Goal: Information Seeking & Learning: Learn about a topic

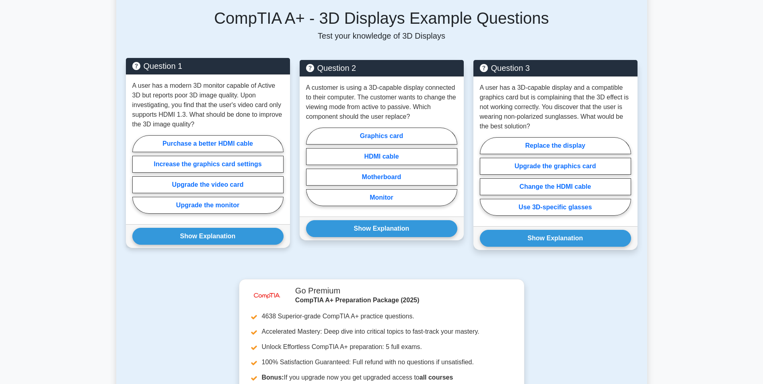
scroll to position [270, 0]
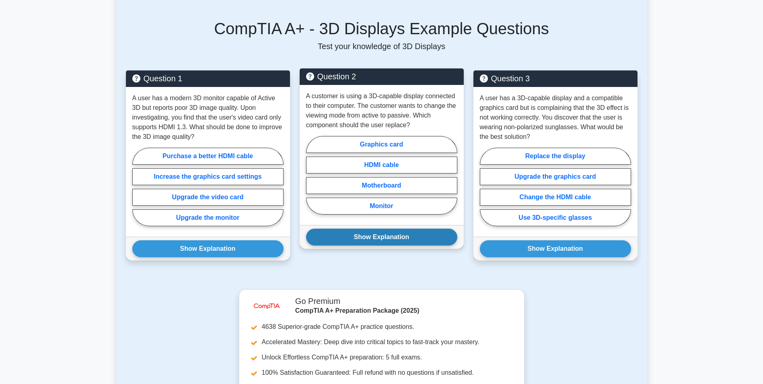
click at [373, 237] on button "Show Explanation" at bounding box center [381, 237] width 151 height 17
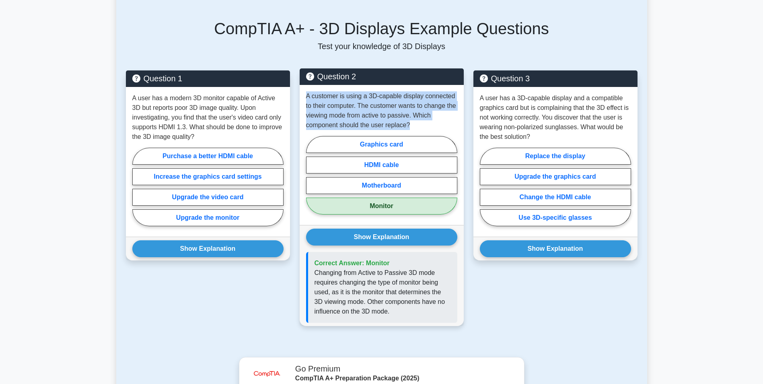
drag, startPoint x: 306, startPoint y: 96, endPoint x: 418, endPoint y: 126, distance: 115.7
click at [418, 126] on p "A customer is using a 3D-capable display connected to their computer. The custo…" at bounding box center [381, 110] width 151 height 39
copy p "A customer is using a 3D-capable display connected to their computer. The custo…"
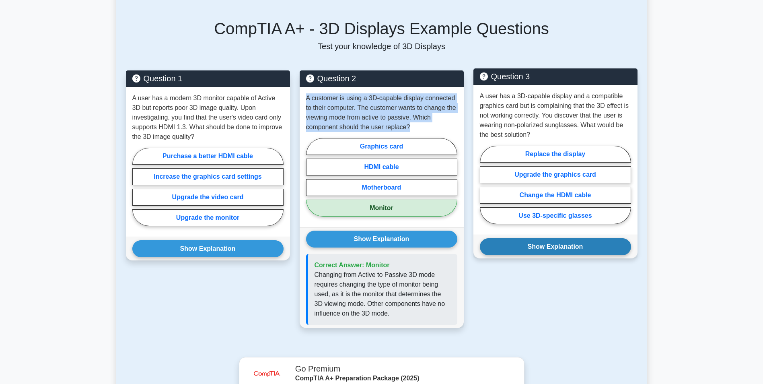
click at [568, 247] on button "Show Explanation" at bounding box center [555, 246] width 151 height 17
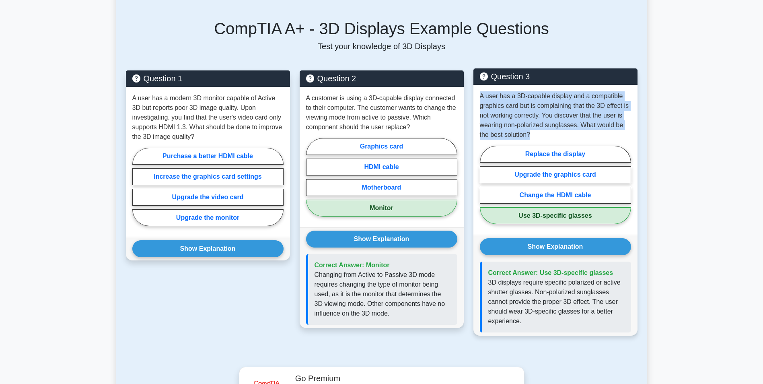
drag, startPoint x: 479, startPoint y: 96, endPoint x: 542, endPoint y: 135, distance: 73.8
click at [542, 135] on div "A user has a 3D-capable display and a compatible graphics card but is complaini…" at bounding box center [556, 160] width 164 height 150
copy p "A user has a 3D-capable display and a compatible graphics card but is complaini…"
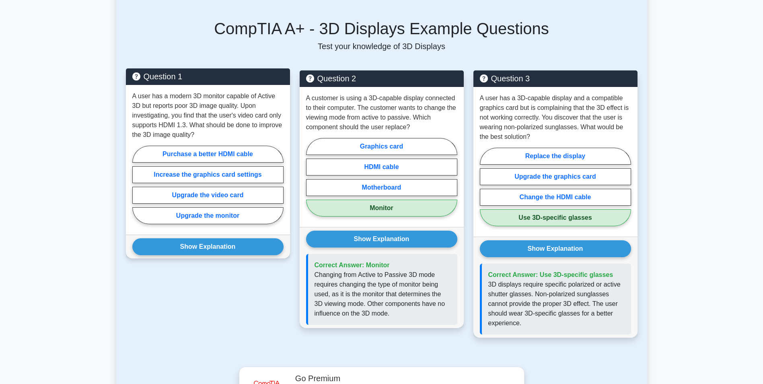
click at [194, 130] on p "A user has a modern 3D monitor capable of Active 3D but reports poor 3D image q…" at bounding box center [207, 115] width 151 height 48
click at [214, 250] on button "Show Explanation" at bounding box center [207, 246] width 151 height 17
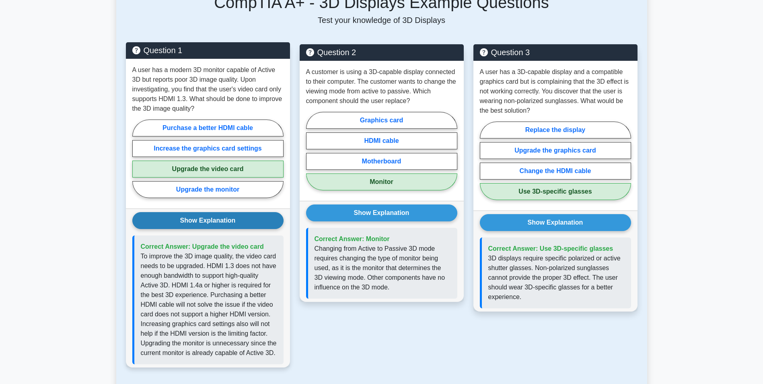
scroll to position [310, 0]
